Goal: Task Accomplishment & Management: Use online tool/utility

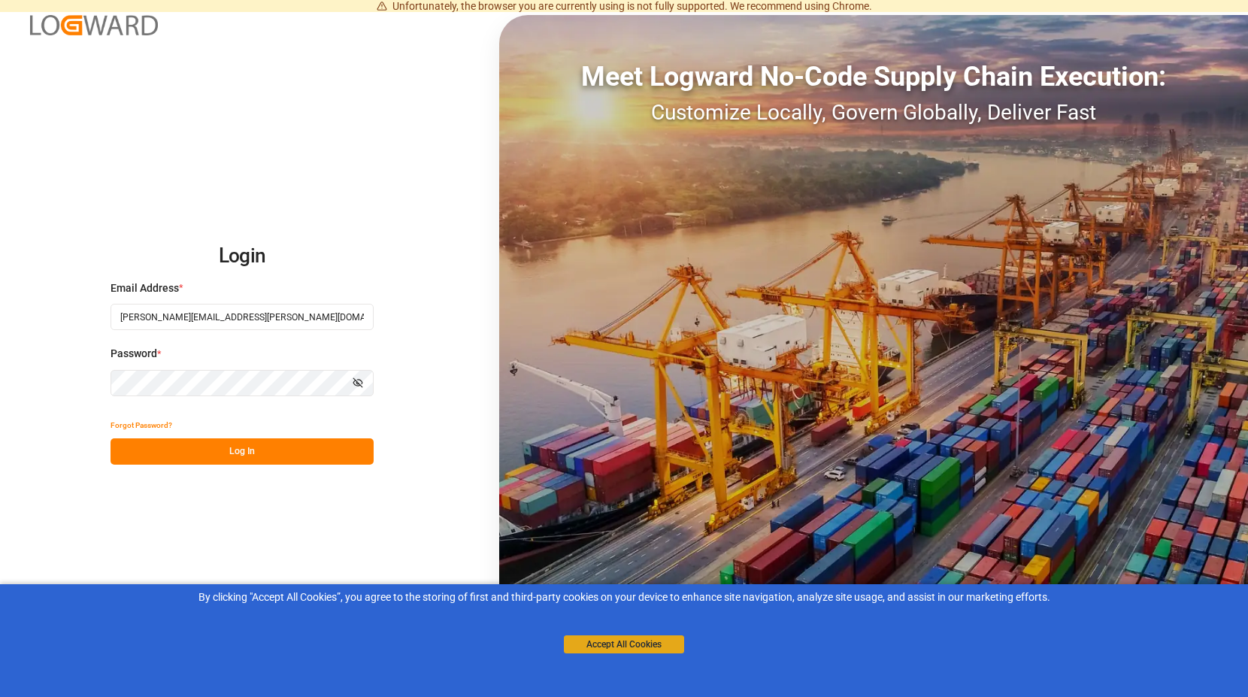
click at [613, 647] on button "Accept All Cookies" at bounding box center [624, 644] width 120 height 18
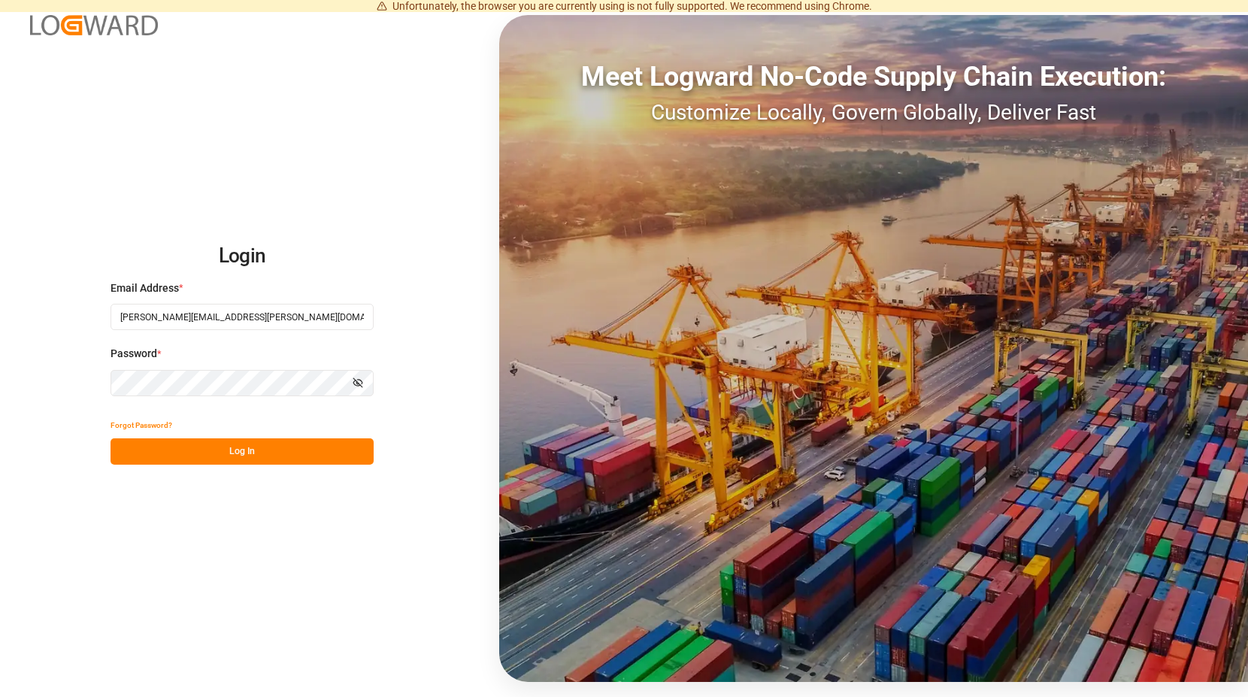
click at [256, 444] on button "Log In" at bounding box center [241, 451] width 263 height 26
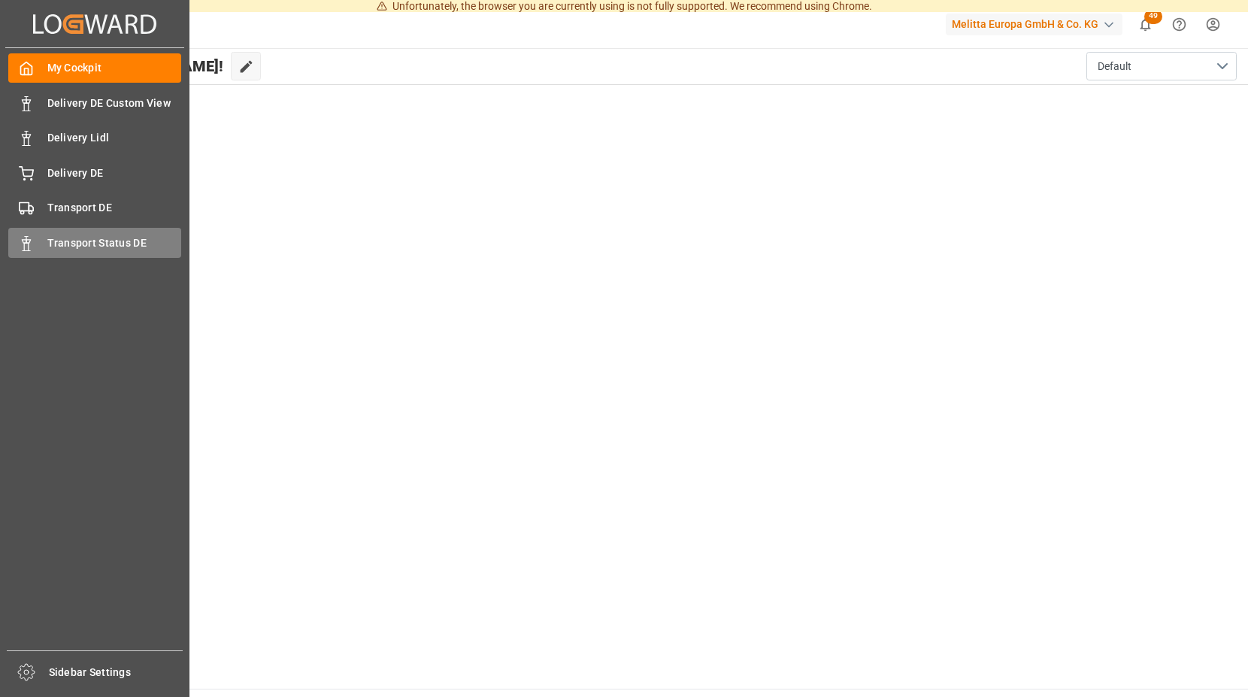
click at [59, 238] on span "Transport Status DE" at bounding box center [114, 243] width 135 height 16
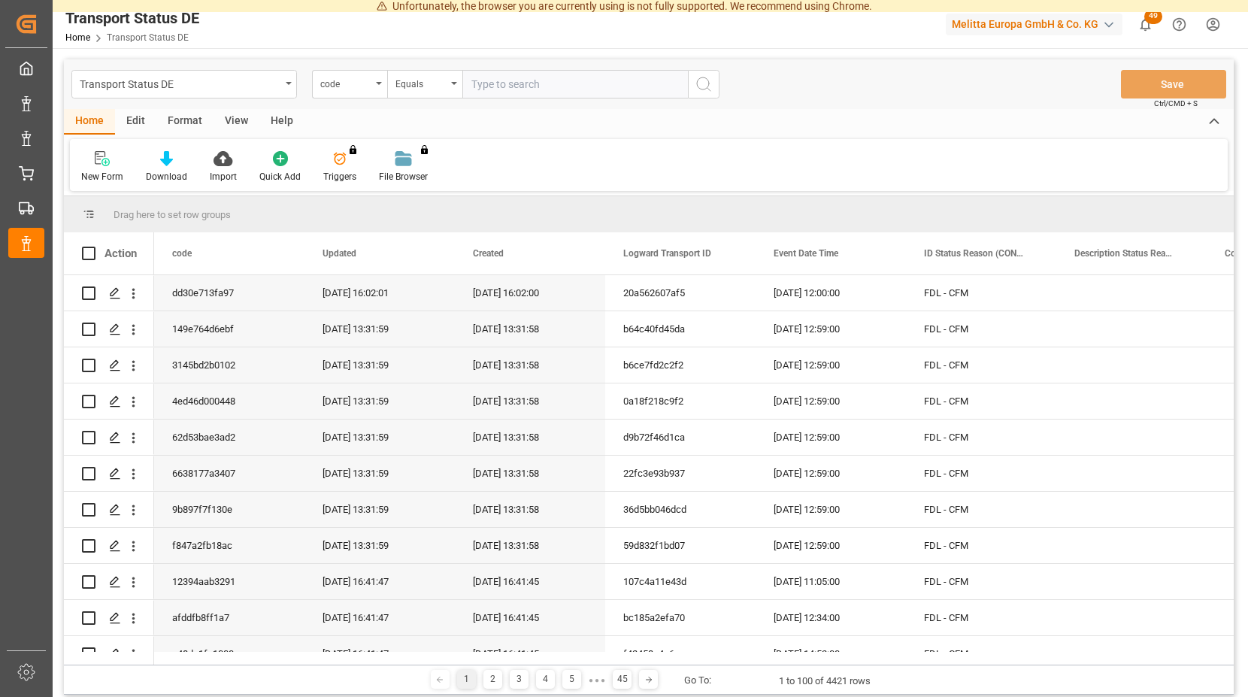
click at [1145, 22] on icon "show 49 new notifications" at bounding box center [1145, 25] width 16 height 16
click at [214, 164] on icon at bounding box center [222, 158] width 19 height 15
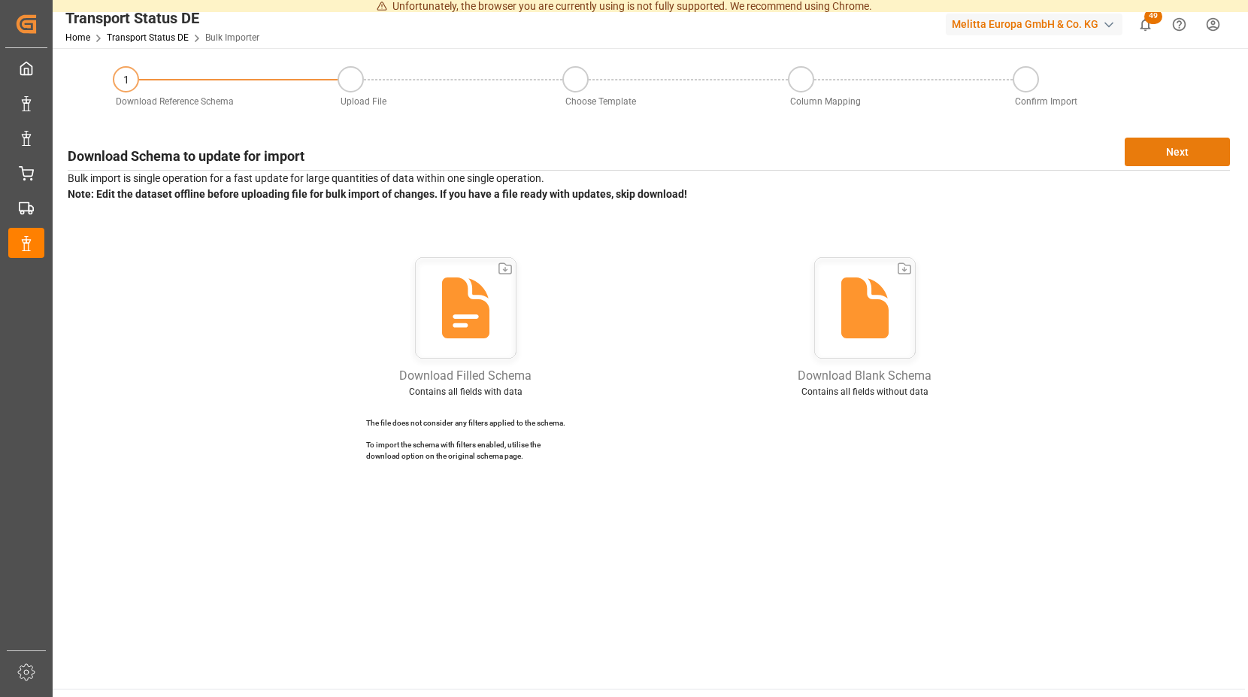
click at [1180, 147] on button "Next" at bounding box center [1177, 152] width 105 height 29
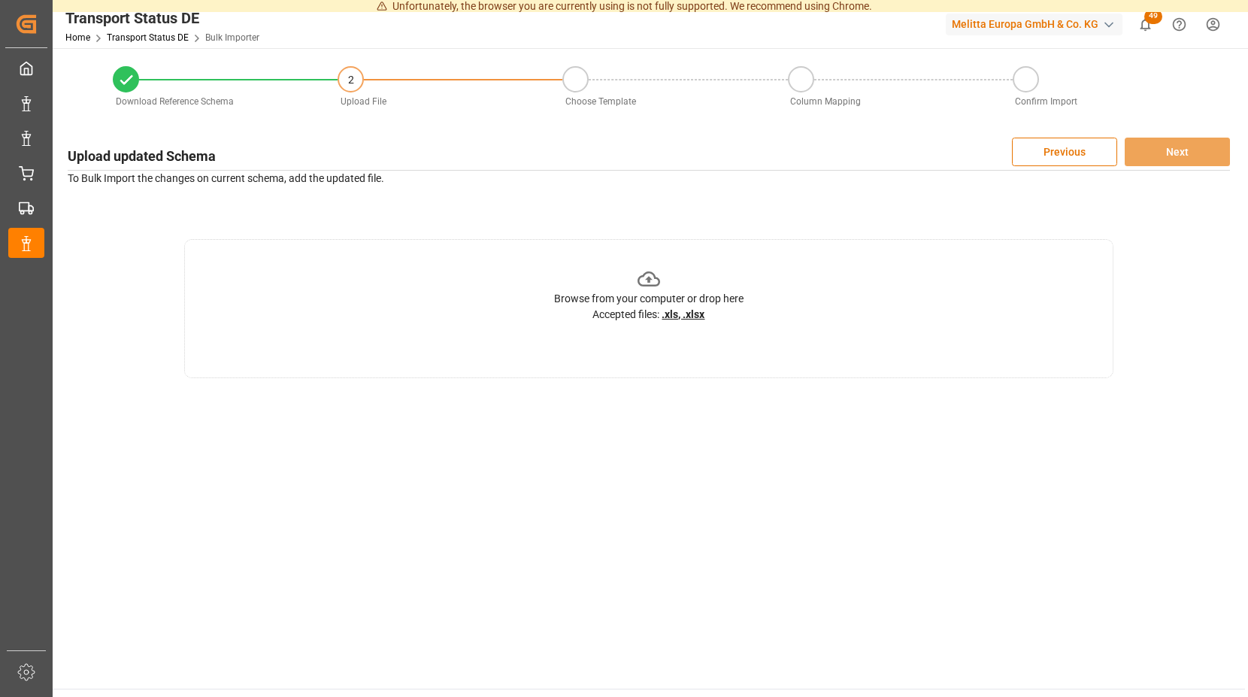
click at [642, 277] on icon at bounding box center [648, 279] width 23 height 23
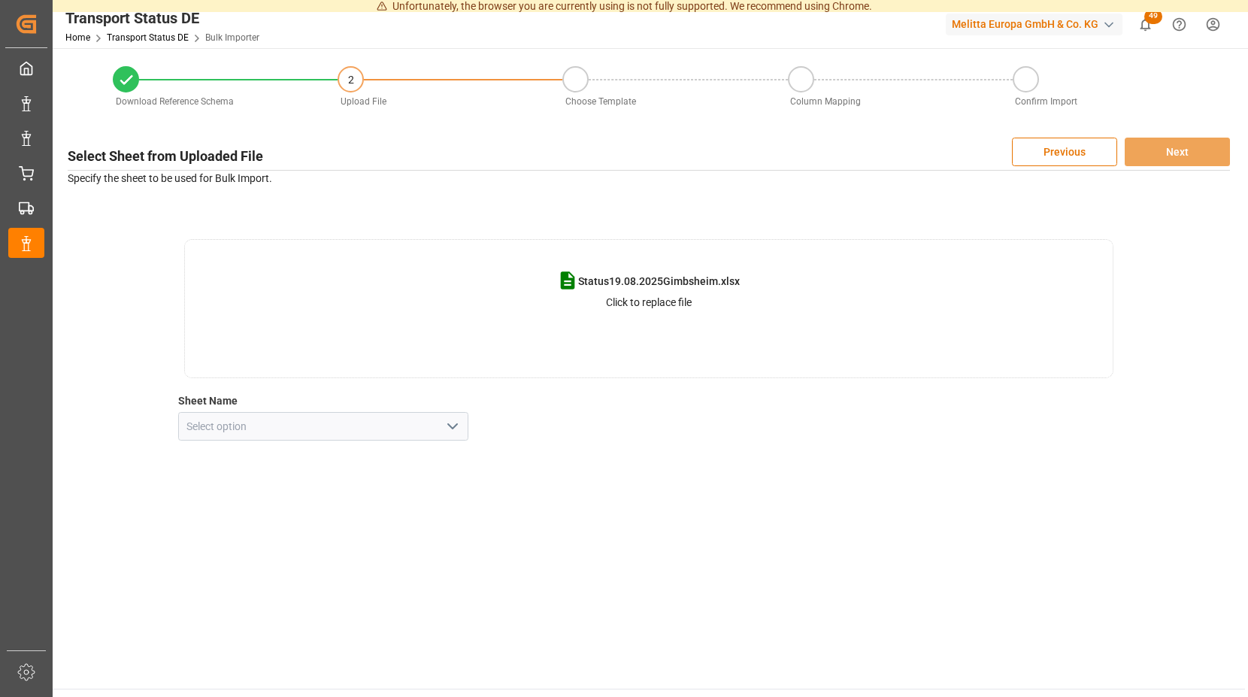
click at [646, 301] on p "Click to replace file" at bounding box center [649, 303] width 86 height 16
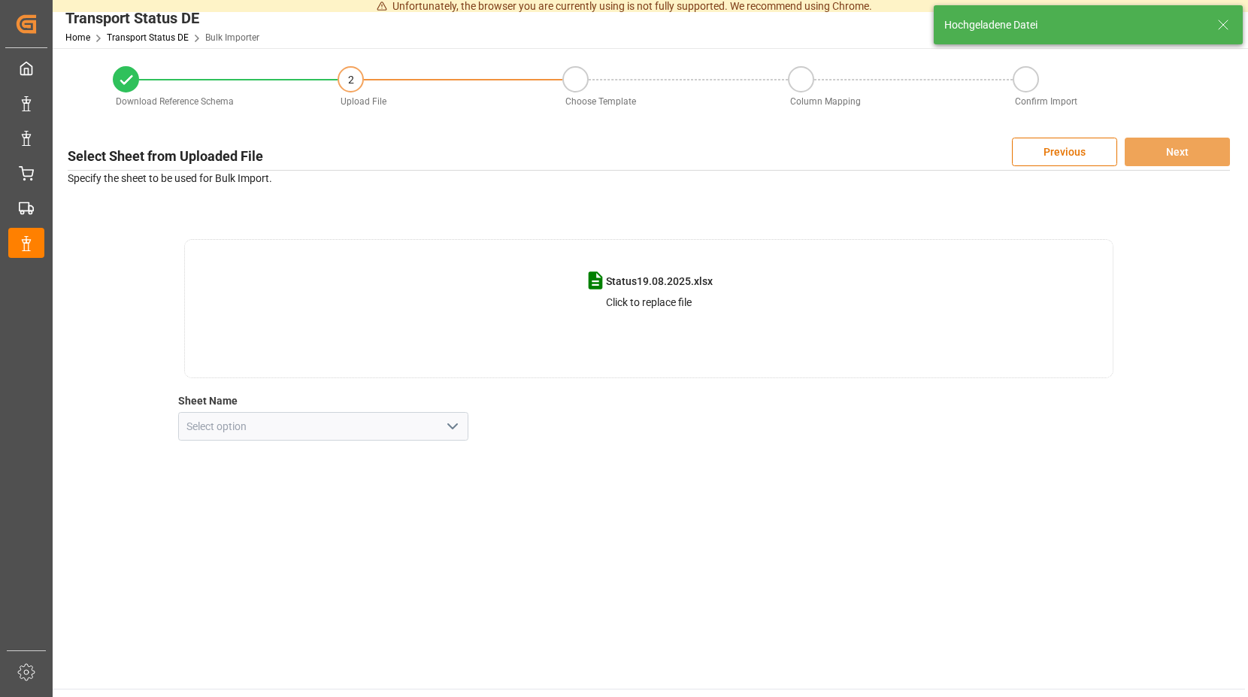
click at [457, 423] on icon "open menu" at bounding box center [452, 426] width 18 height 18
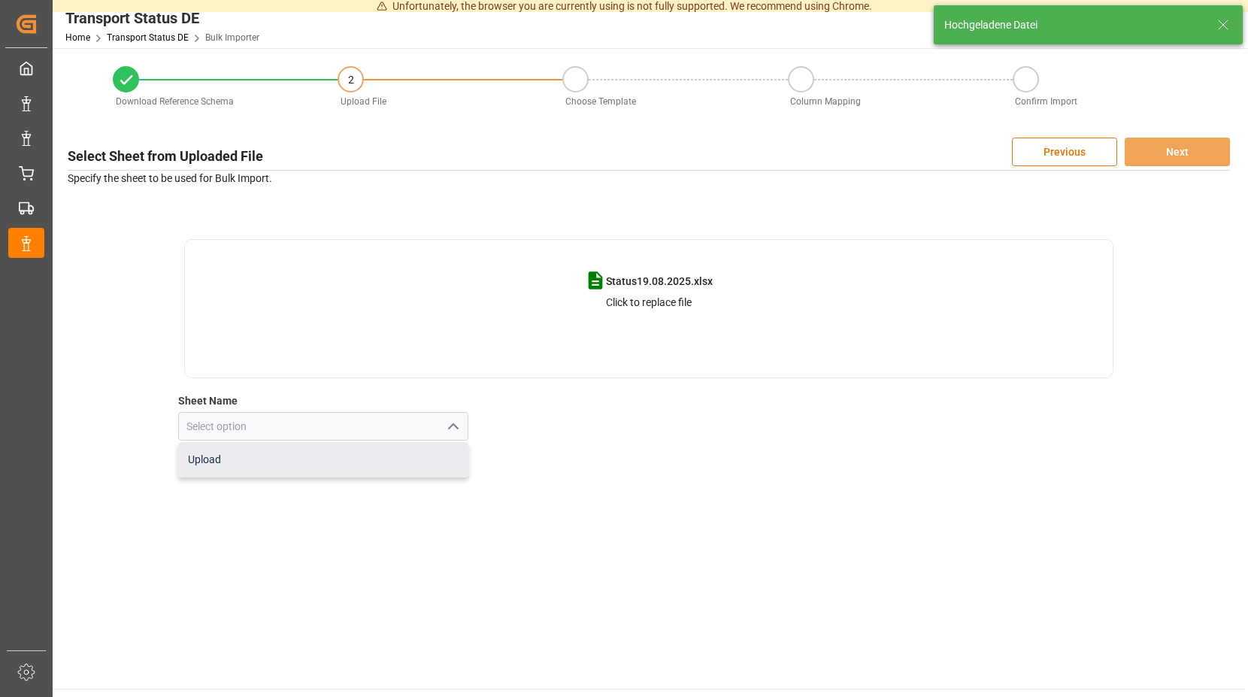
click at [226, 455] on div "Upload" at bounding box center [323, 460] width 289 height 34
type input "Upload"
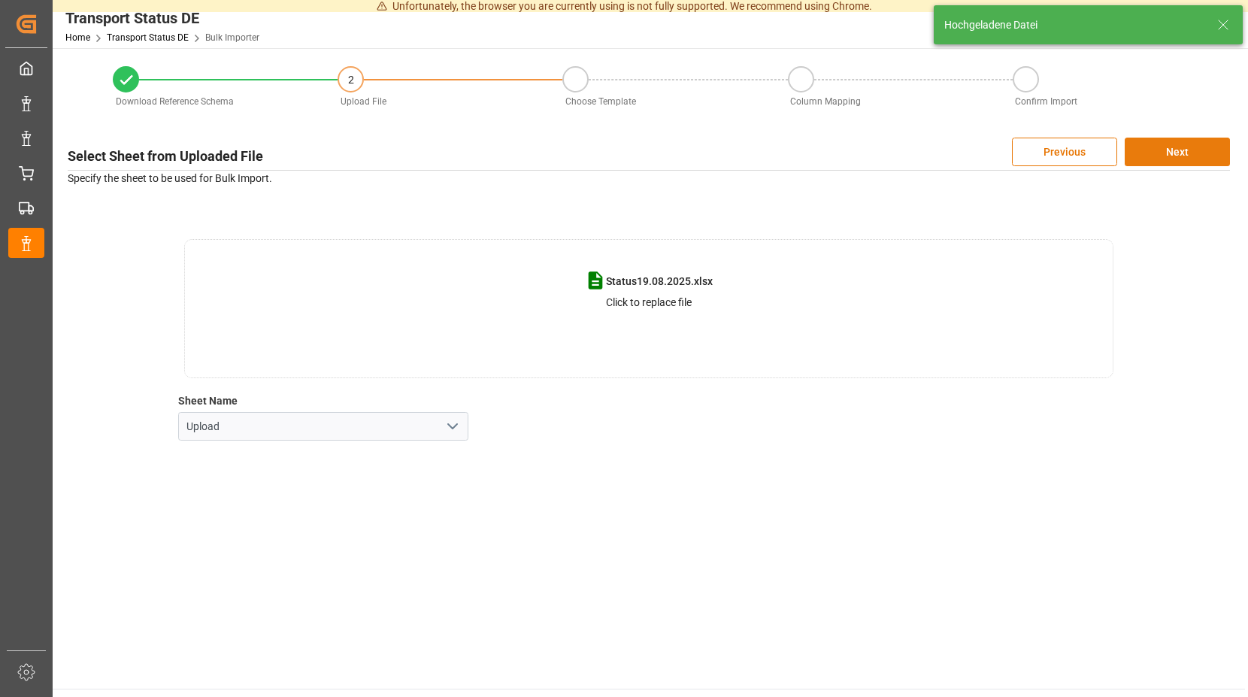
click at [1151, 149] on button "Next" at bounding box center [1177, 152] width 105 height 29
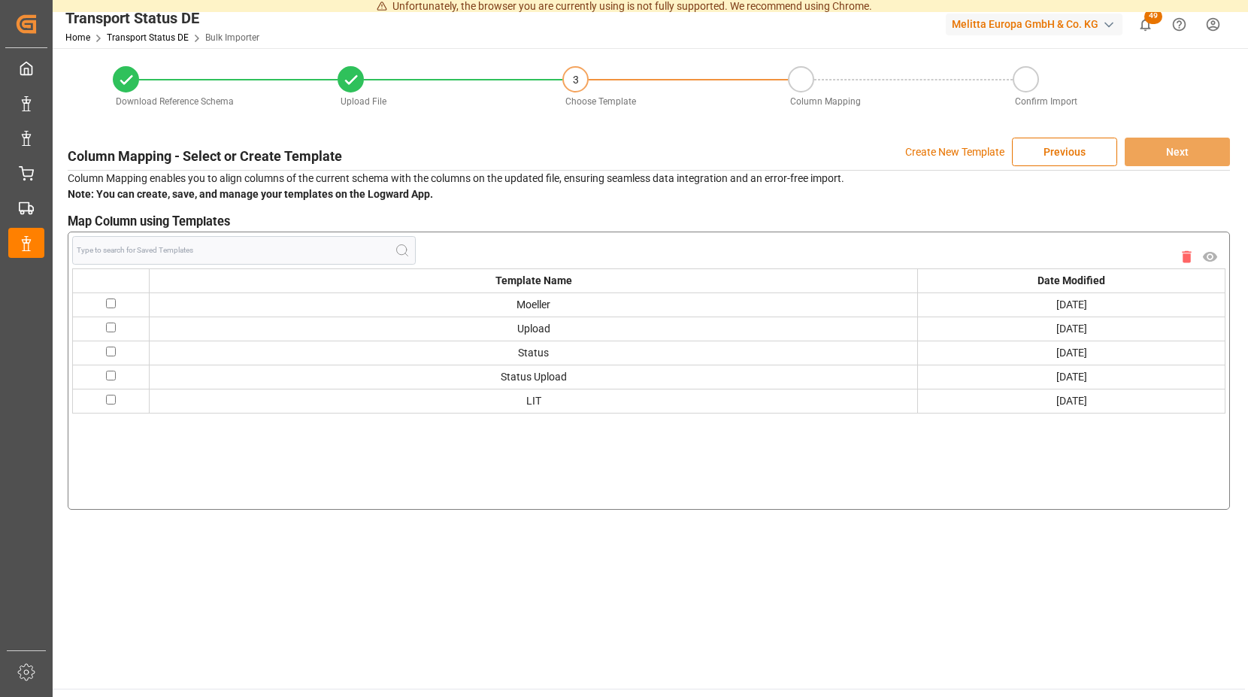
click at [112, 304] on input "checkbox" at bounding box center [111, 303] width 10 height 10
checkbox input "true"
click at [1151, 149] on button "Next" at bounding box center [1177, 152] width 105 height 29
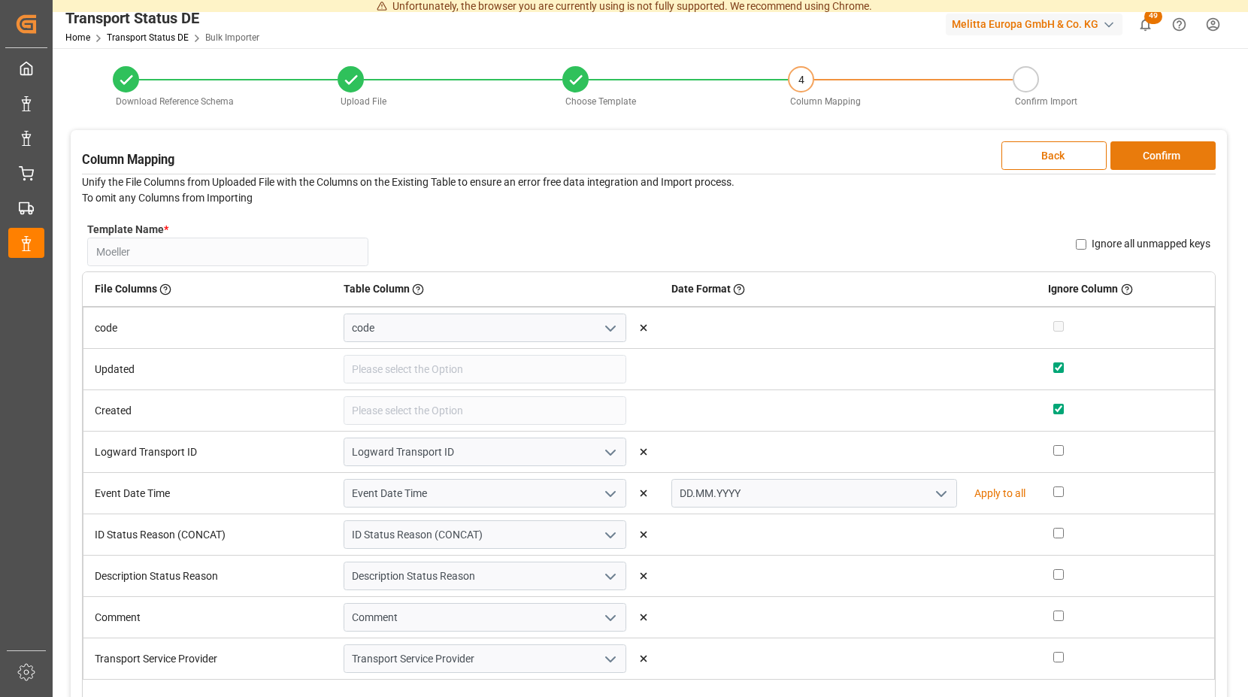
click at [1131, 152] on button "Confirm" at bounding box center [1162, 155] width 105 height 29
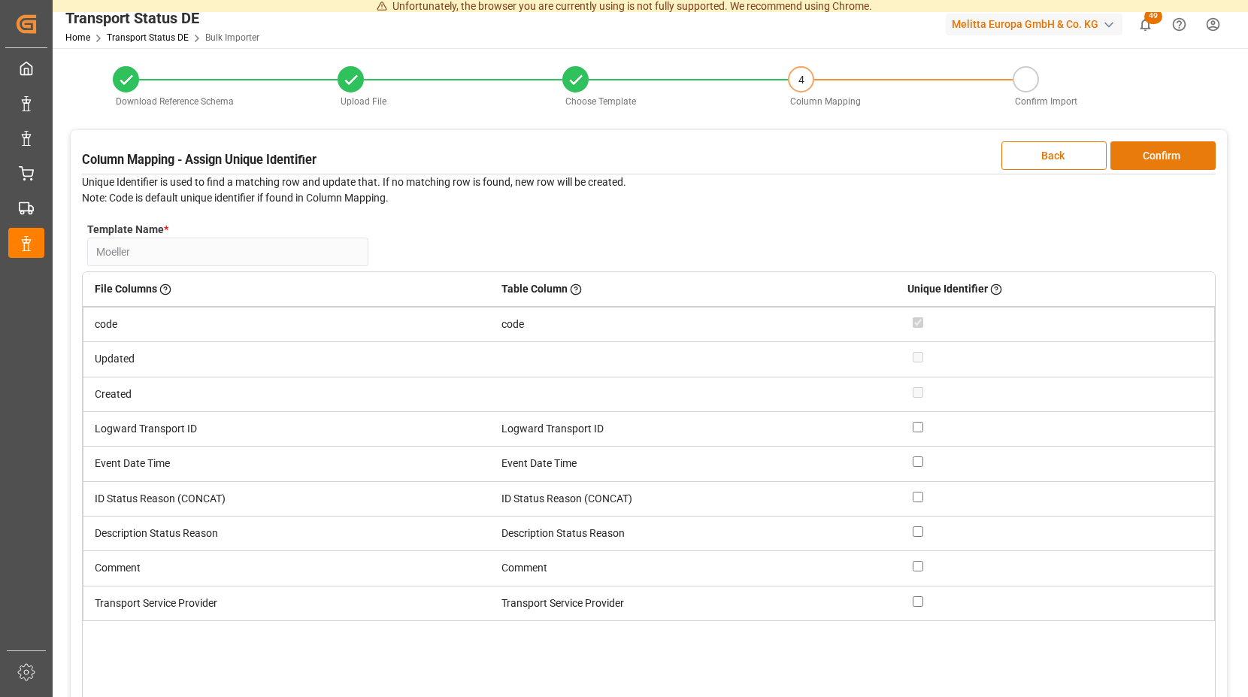
click at [1131, 152] on button "Confirm" at bounding box center [1162, 155] width 105 height 29
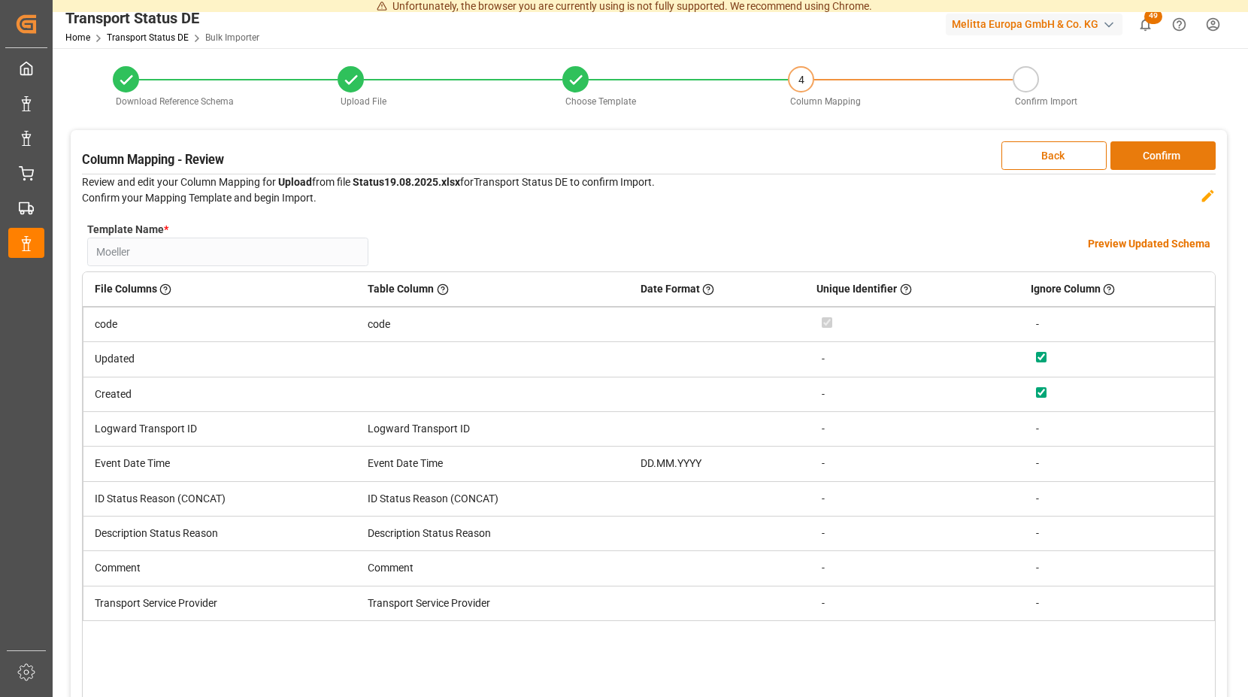
click at [1131, 152] on button "Confirm" at bounding box center [1162, 155] width 105 height 29
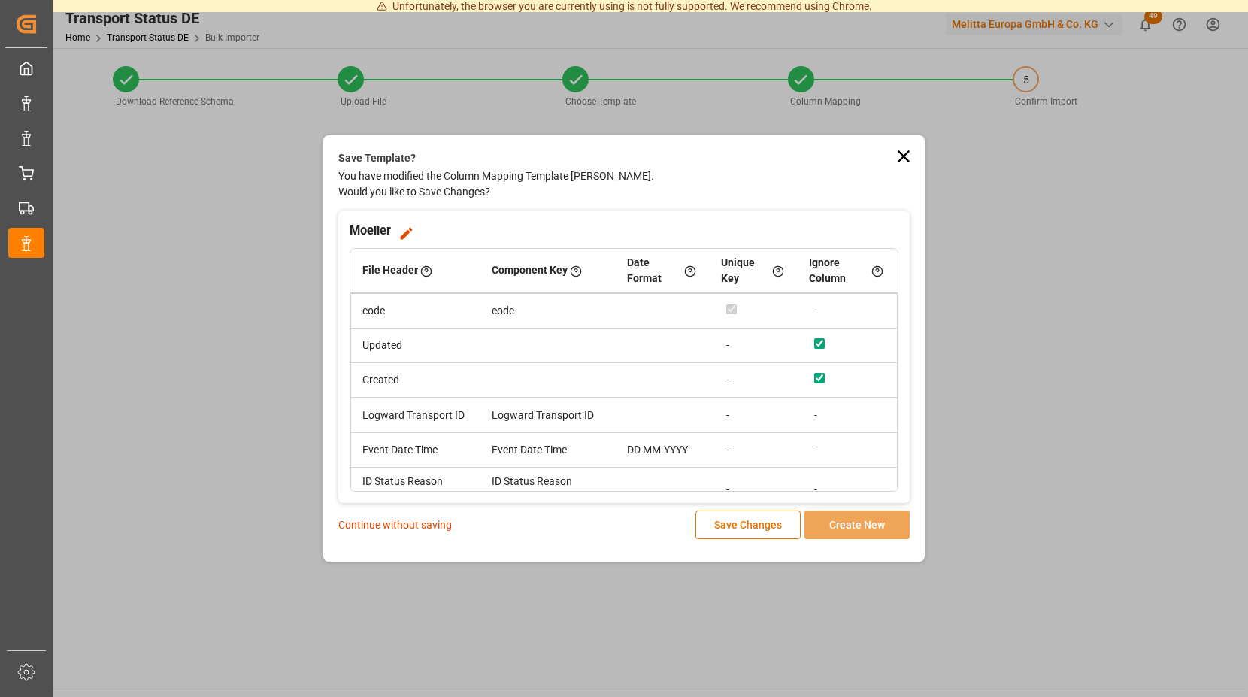
click at [383, 519] on p "Continue without saving" at bounding box center [395, 525] width 114 height 16
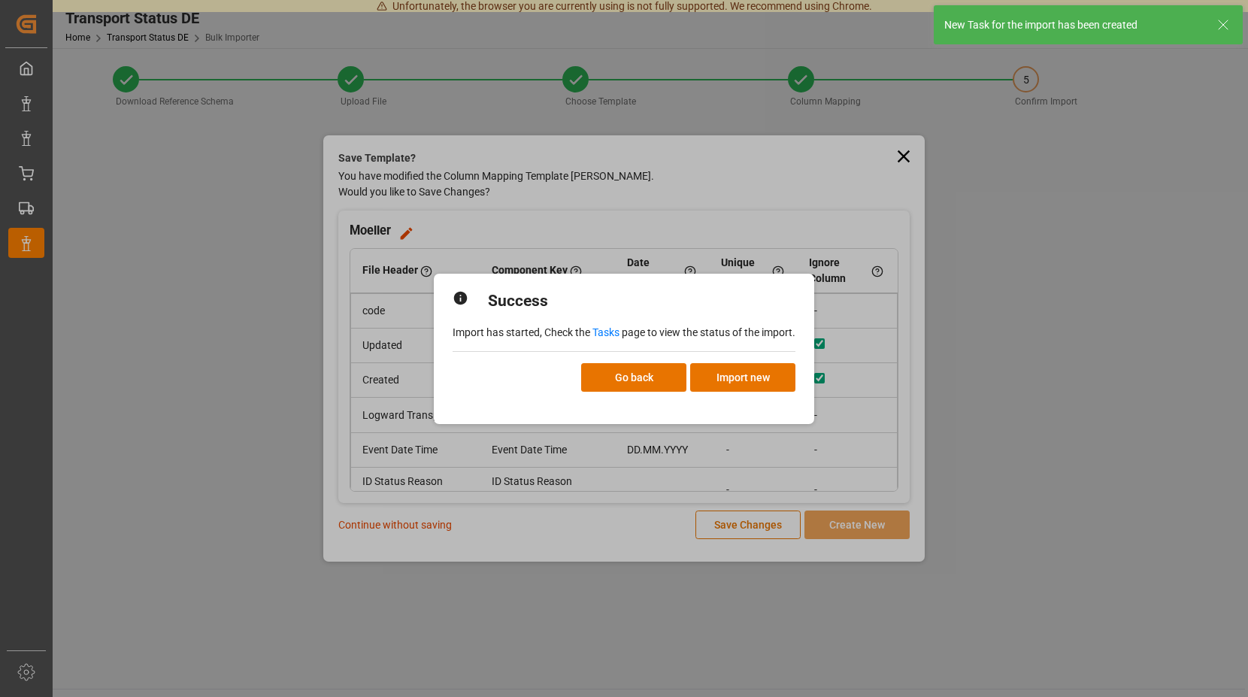
click at [608, 331] on link "Tasks" at bounding box center [605, 332] width 27 height 12
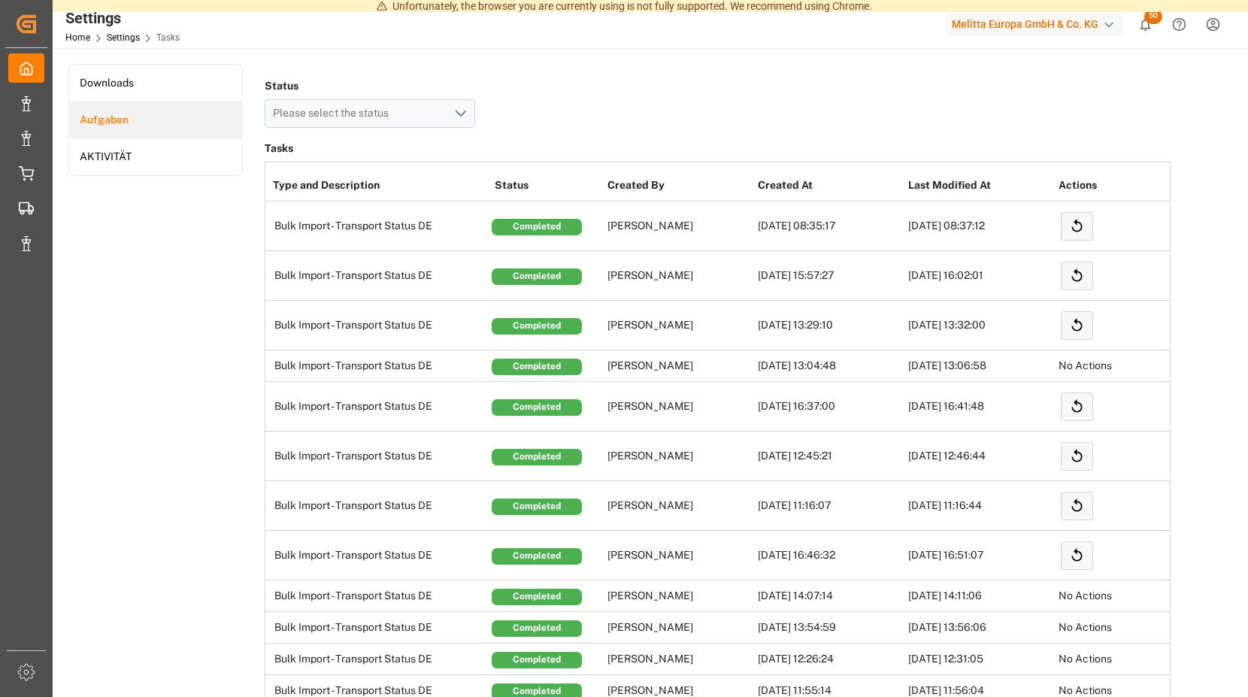
click at [1146, 17] on span "50" at bounding box center [1153, 16] width 18 height 15
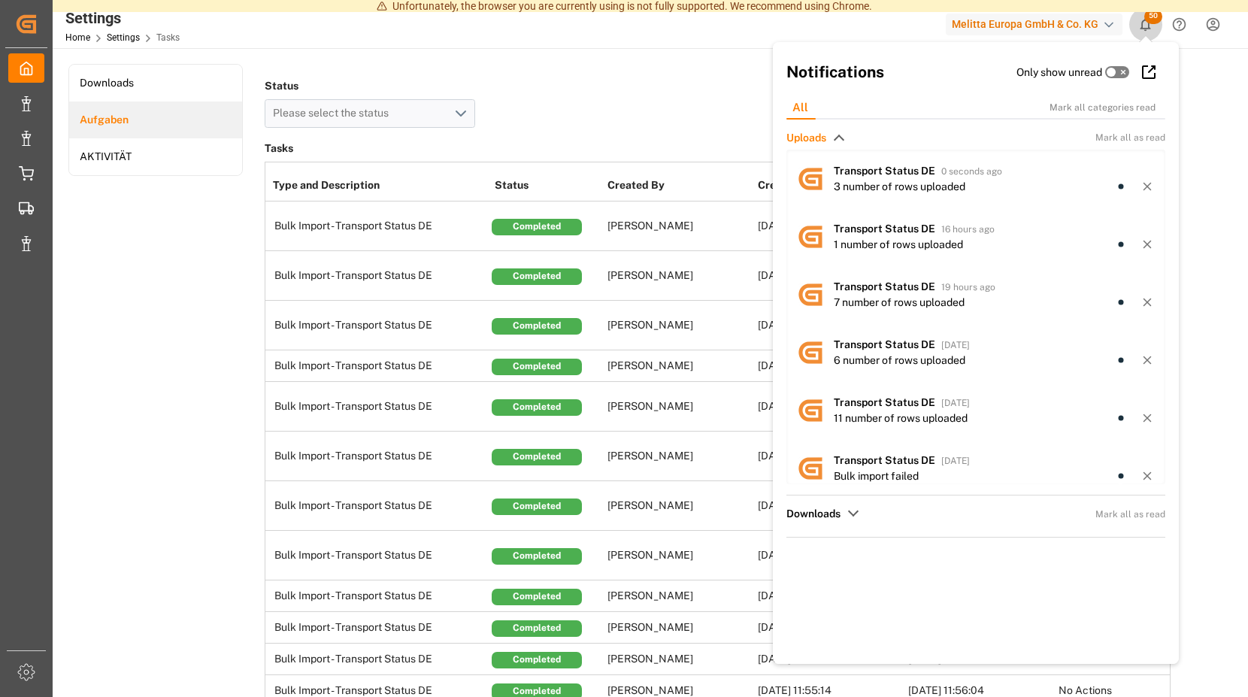
click at [1153, 23] on span "50" at bounding box center [1153, 16] width 18 height 15
